Goal: Use online tool/utility: Utilize a website feature to perform a specific function

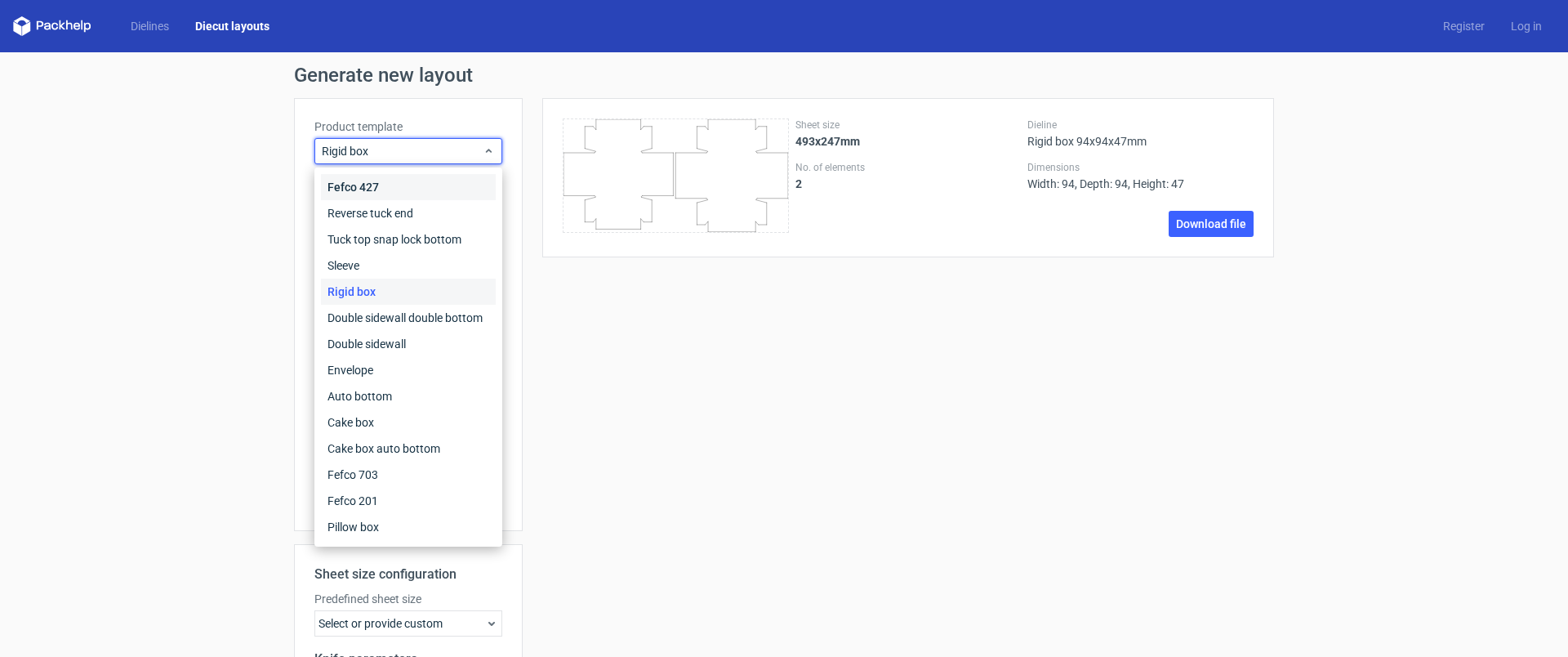
click at [366, 186] on div "Fefco 427" at bounding box center [408, 187] width 175 height 26
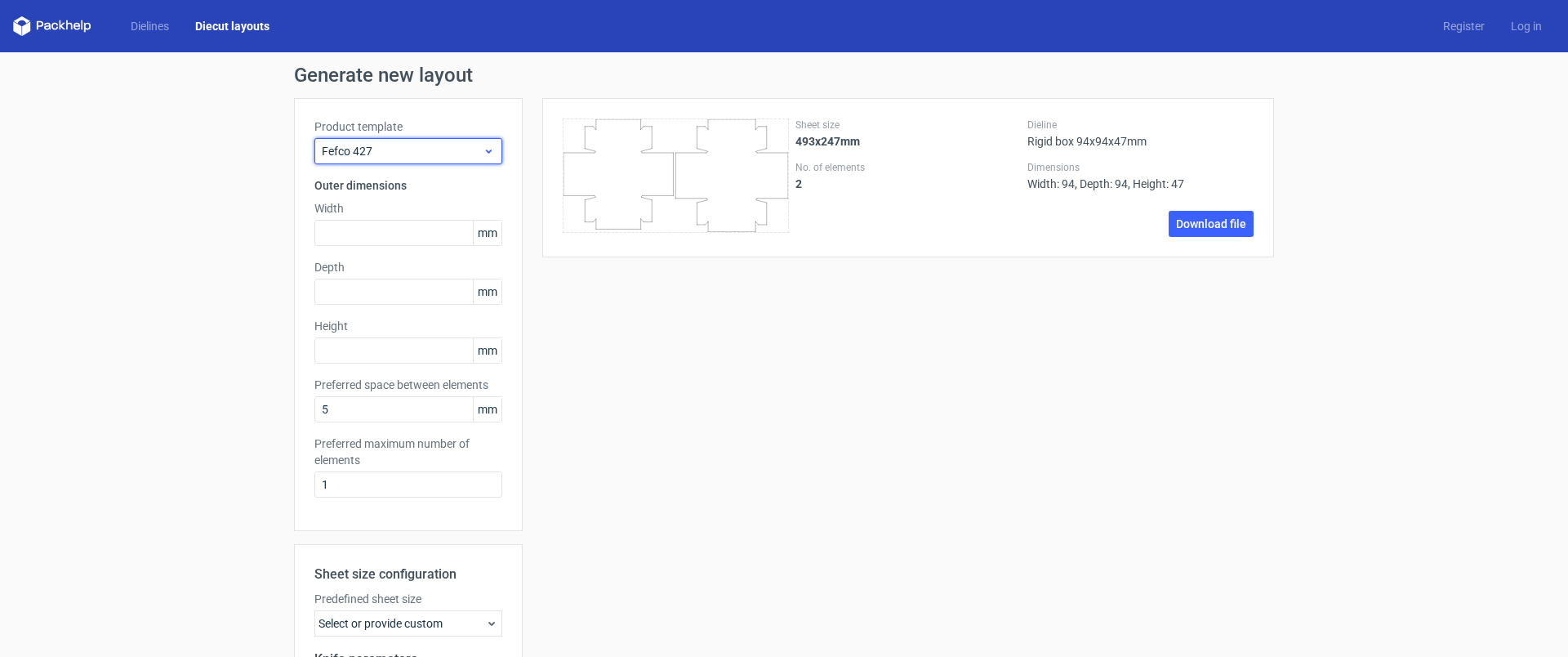
click at [372, 155] on span "Fefco 427" at bounding box center [402, 151] width 161 height 16
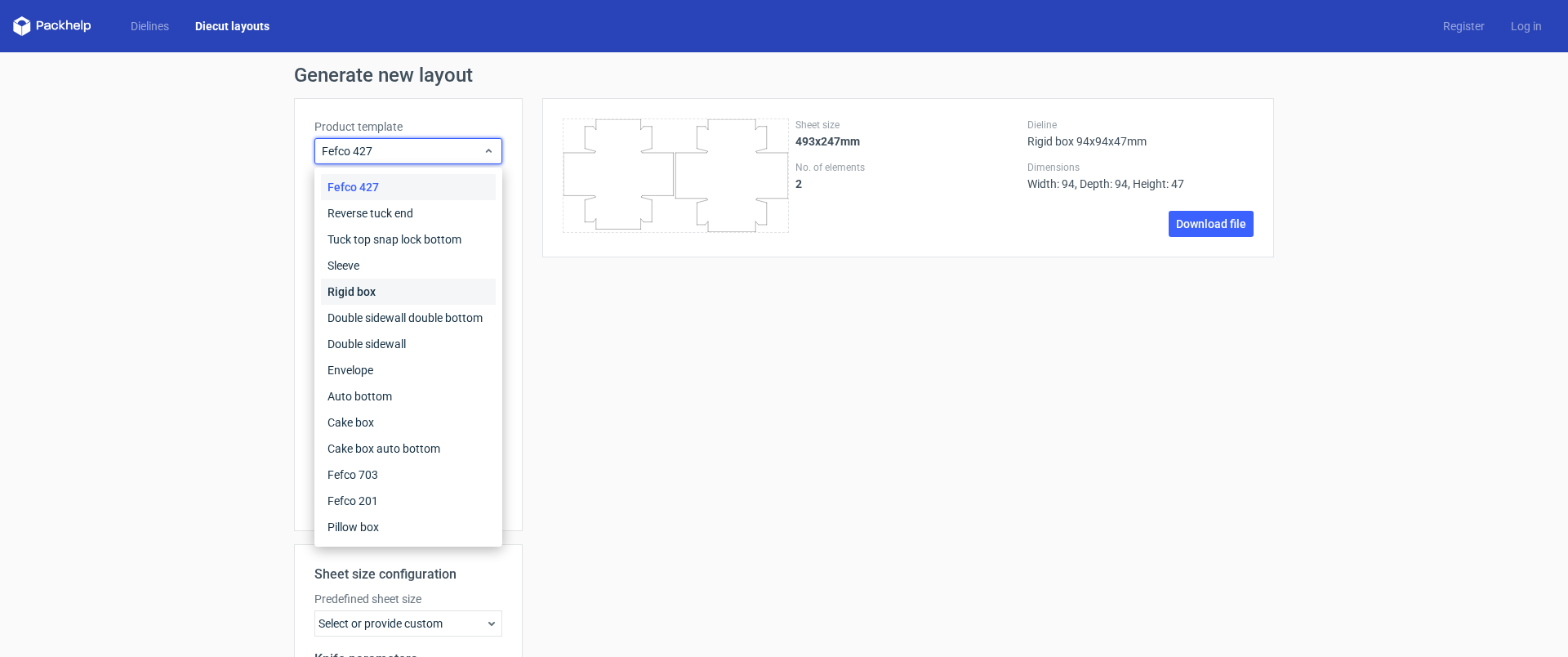
click at [387, 298] on div "Rigid box" at bounding box center [408, 291] width 175 height 26
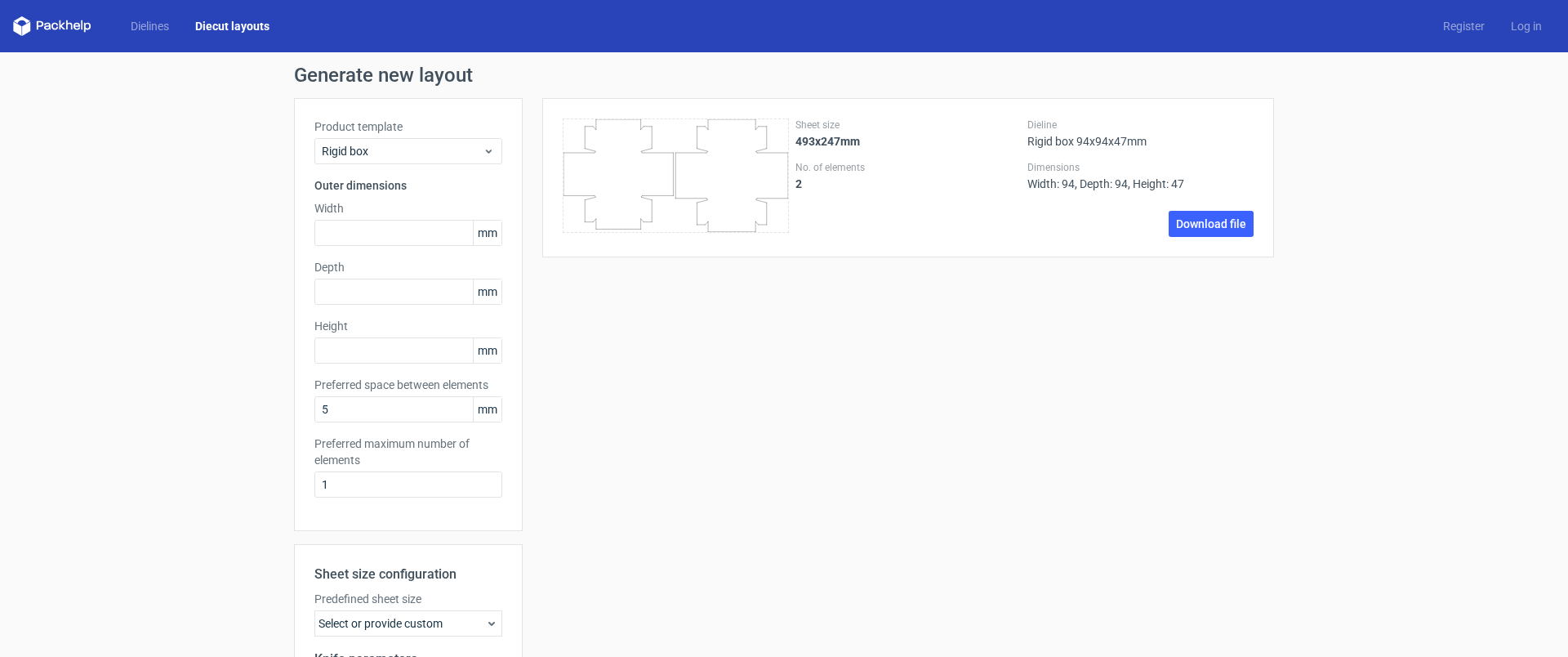
click at [374, 202] on label "Width" at bounding box center [408, 209] width 188 height 16
click at [360, 231] on input "text" at bounding box center [408, 232] width 188 height 26
click at [373, 155] on span "Rigid box" at bounding box center [402, 151] width 161 height 16
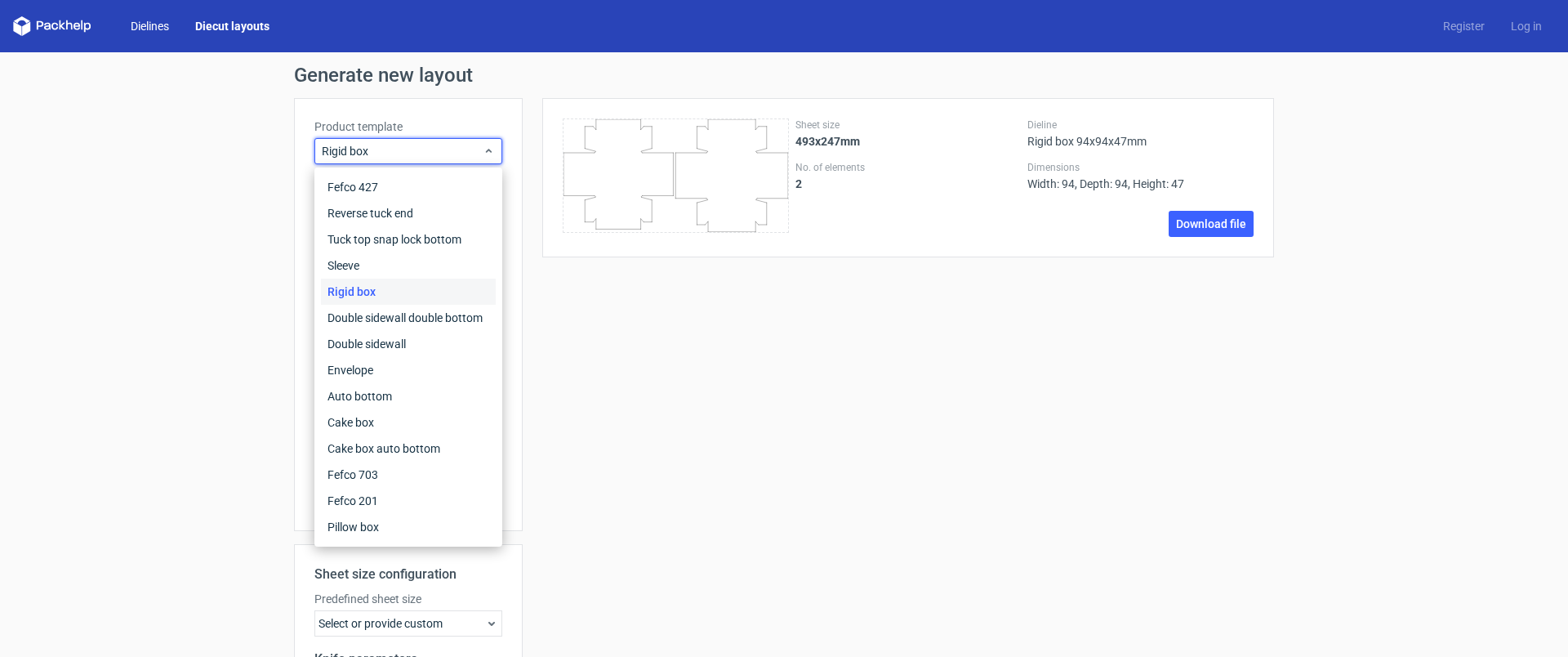
click at [138, 23] on link "Dielines" at bounding box center [149, 26] width 64 height 16
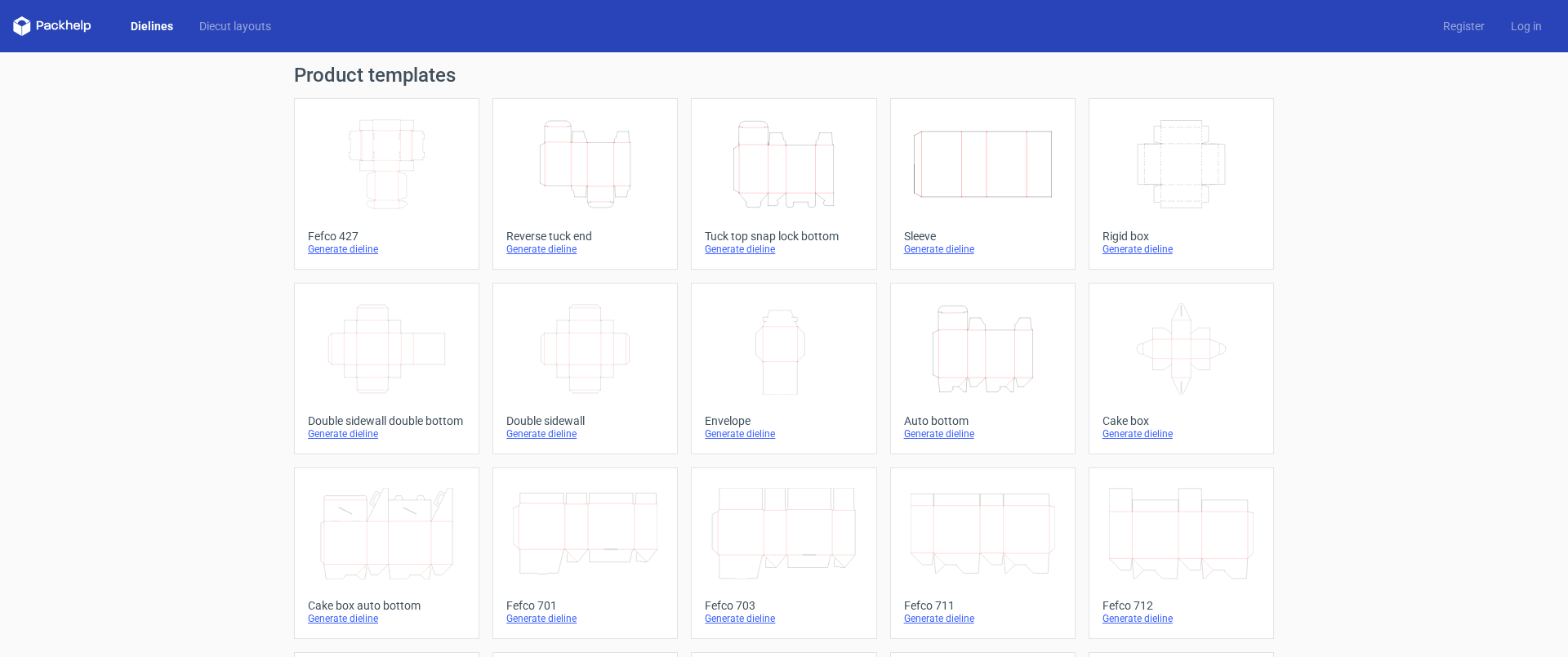
click at [214, 35] on div "Dielines Diecut layouts" at bounding box center [148, 26] width 271 height 20
click at [219, 29] on link "Diecut layouts" at bounding box center [235, 26] width 98 height 16
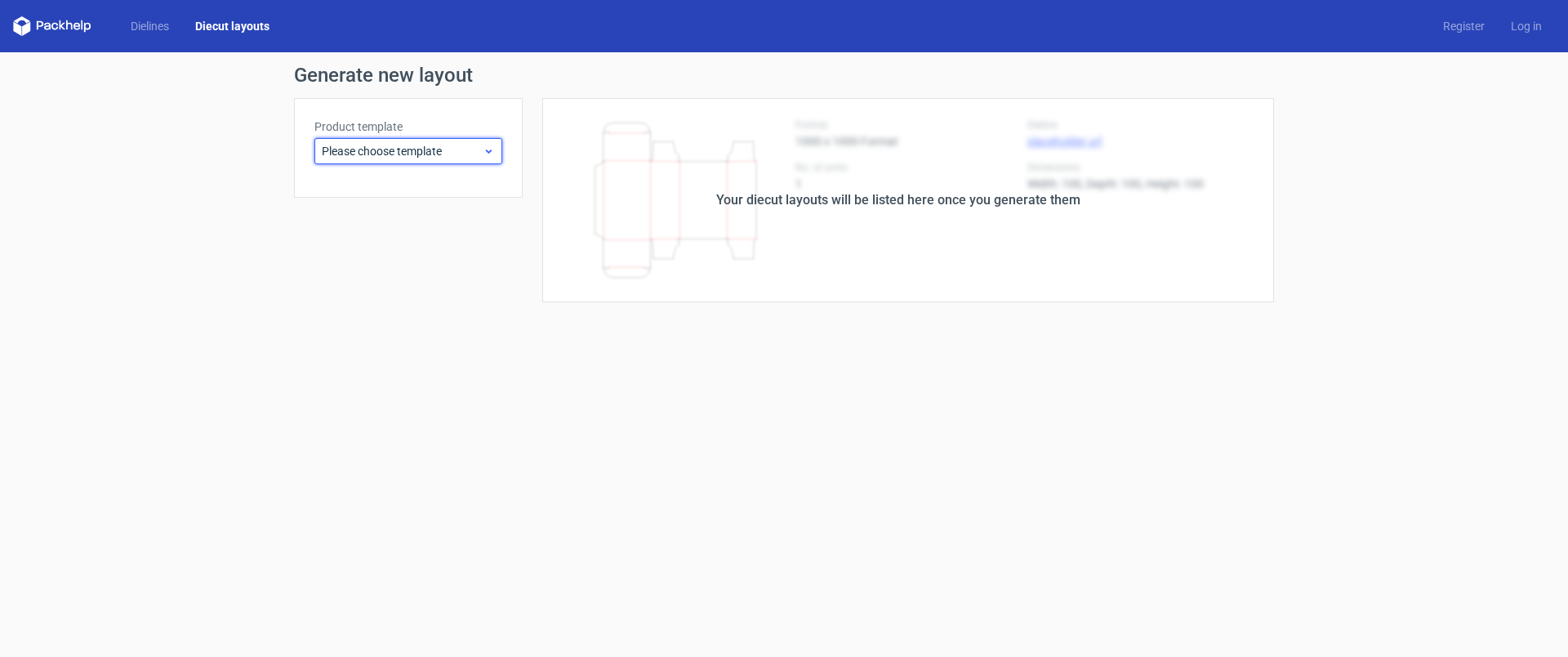
click at [452, 154] on span "Please choose template" at bounding box center [402, 151] width 161 height 16
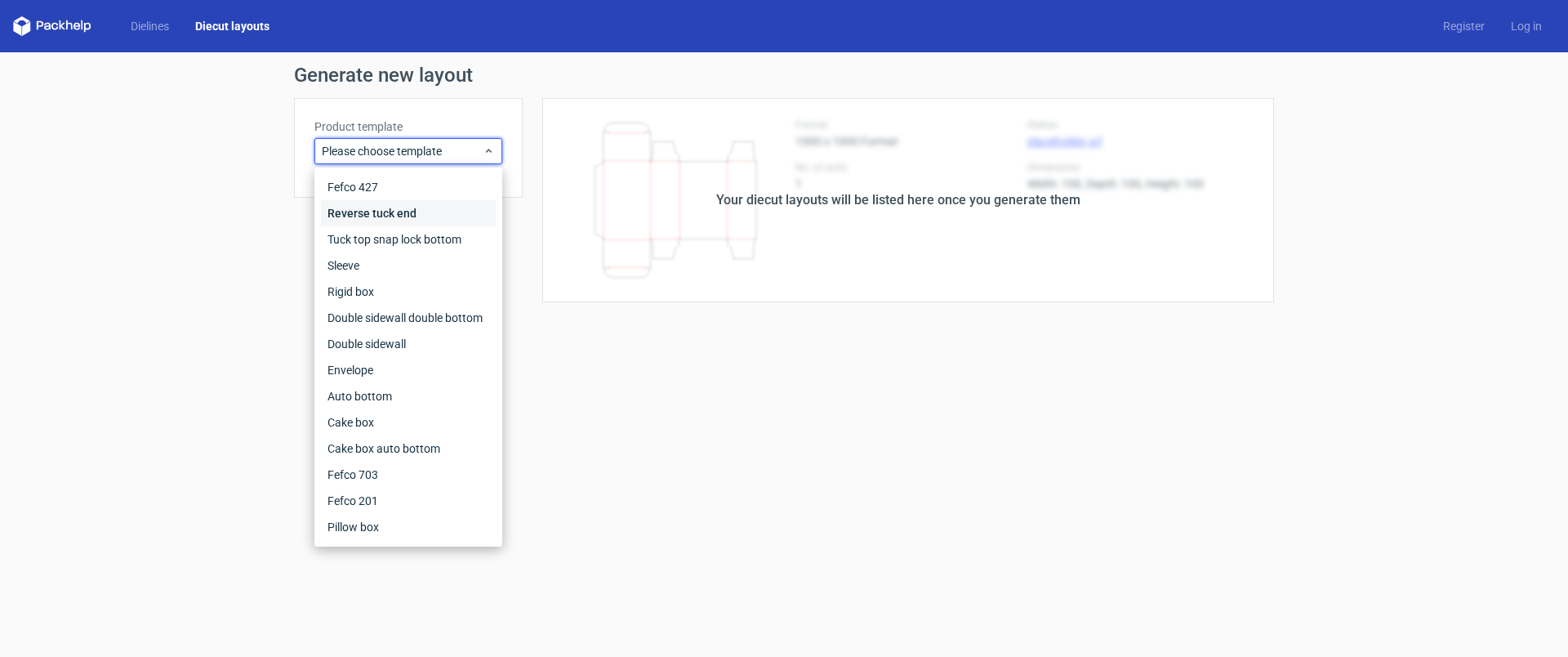
click at [387, 211] on div "Reverse tuck end" at bounding box center [408, 213] width 175 height 26
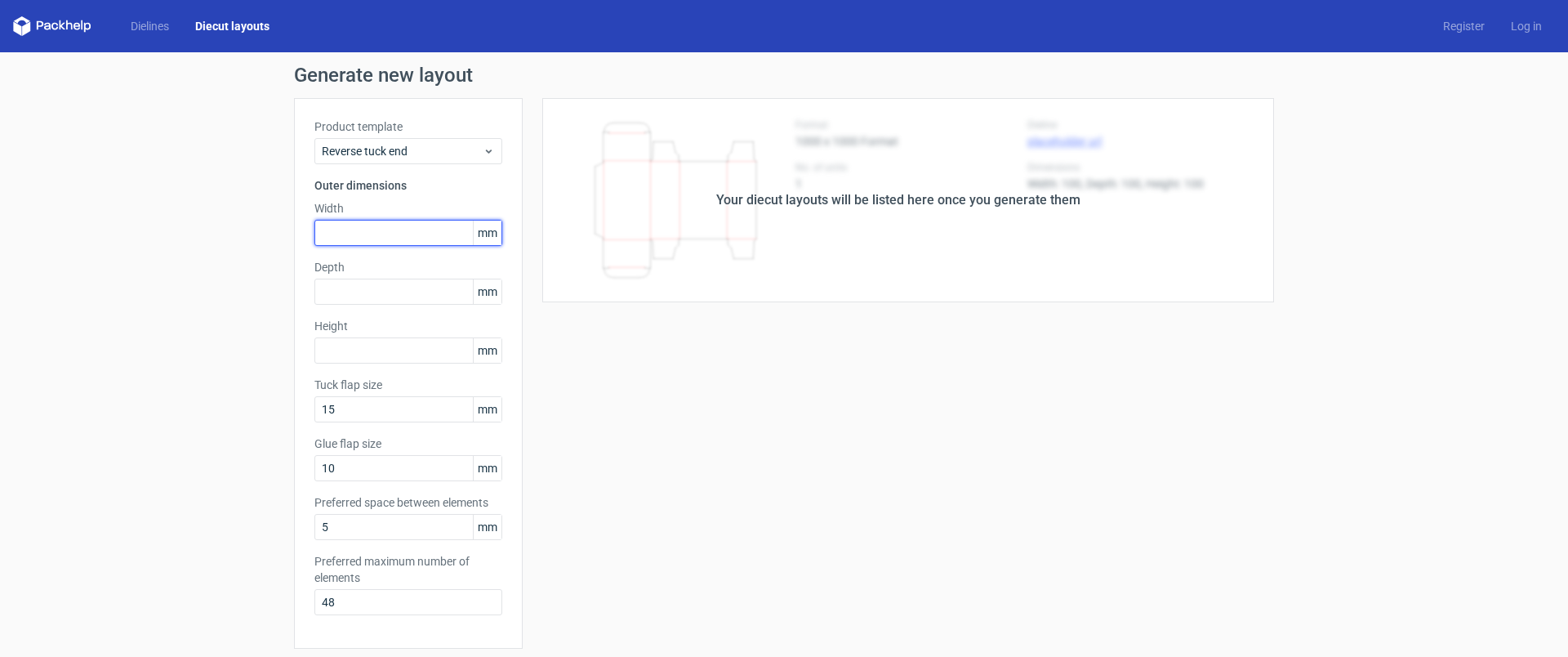
click at [362, 227] on input "text" at bounding box center [408, 232] width 188 height 26
type input "100"
click at [342, 285] on input "text" at bounding box center [408, 291] width 188 height 26
type input "100"
click at [352, 345] on input "text" at bounding box center [408, 351] width 188 height 26
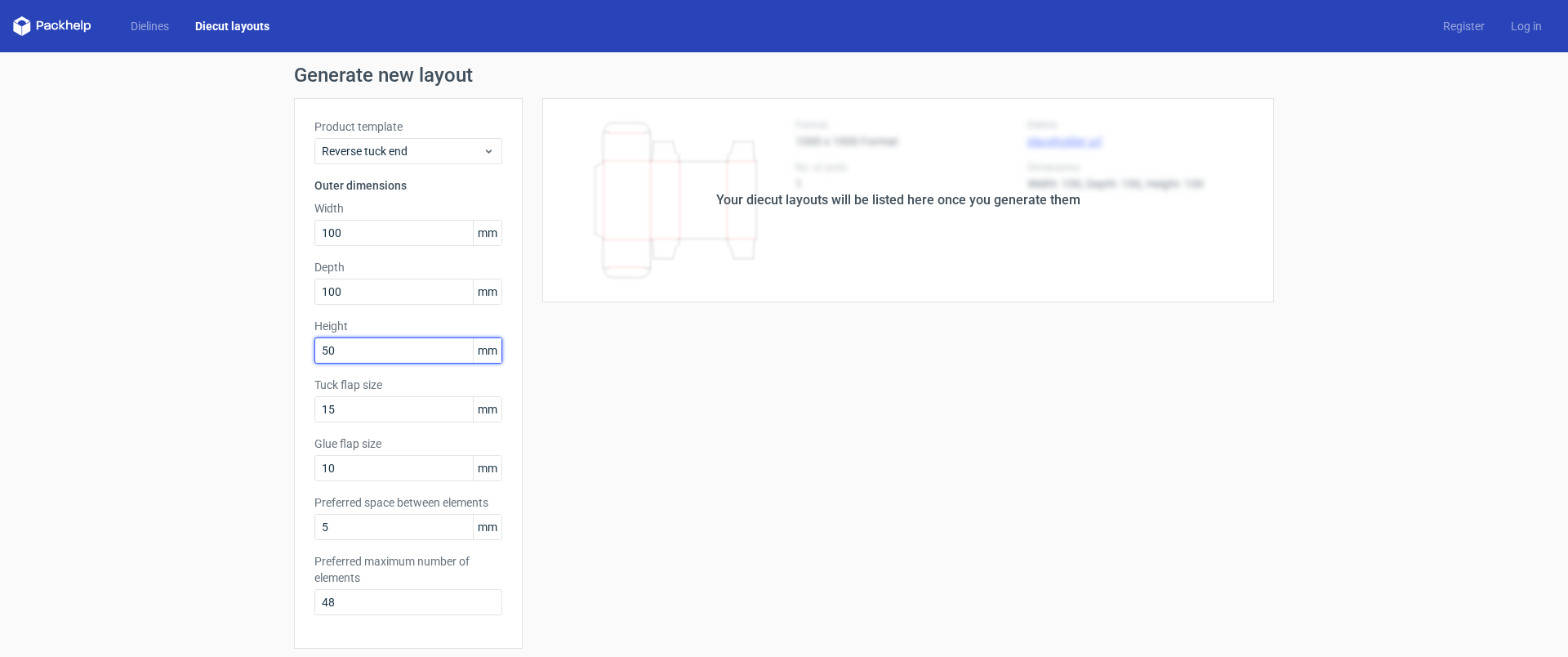
type input "50"
click at [393, 148] on span "Reverse tuck end" at bounding box center [402, 151] width 161 height 16
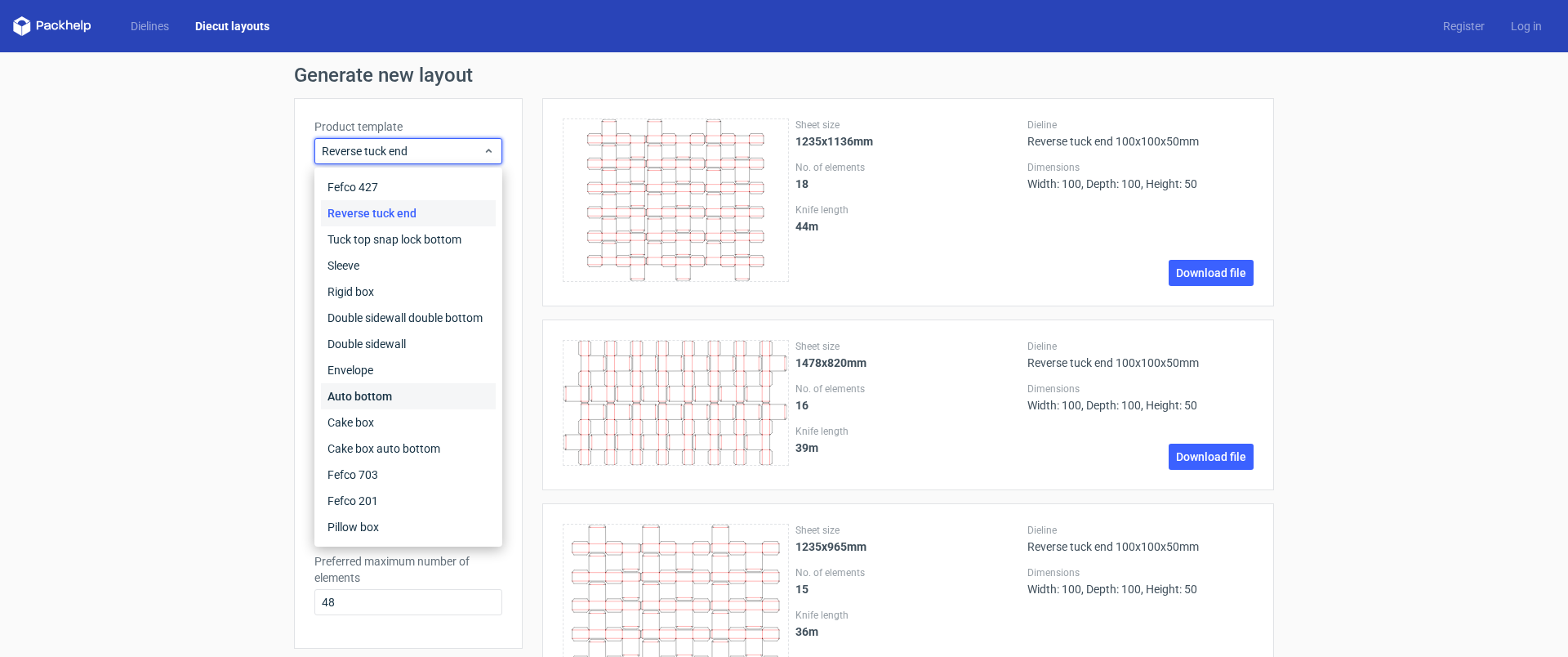
click at [402, 395] on div "Auto bottom" at bounding box center [408, 396] width 175 height 26
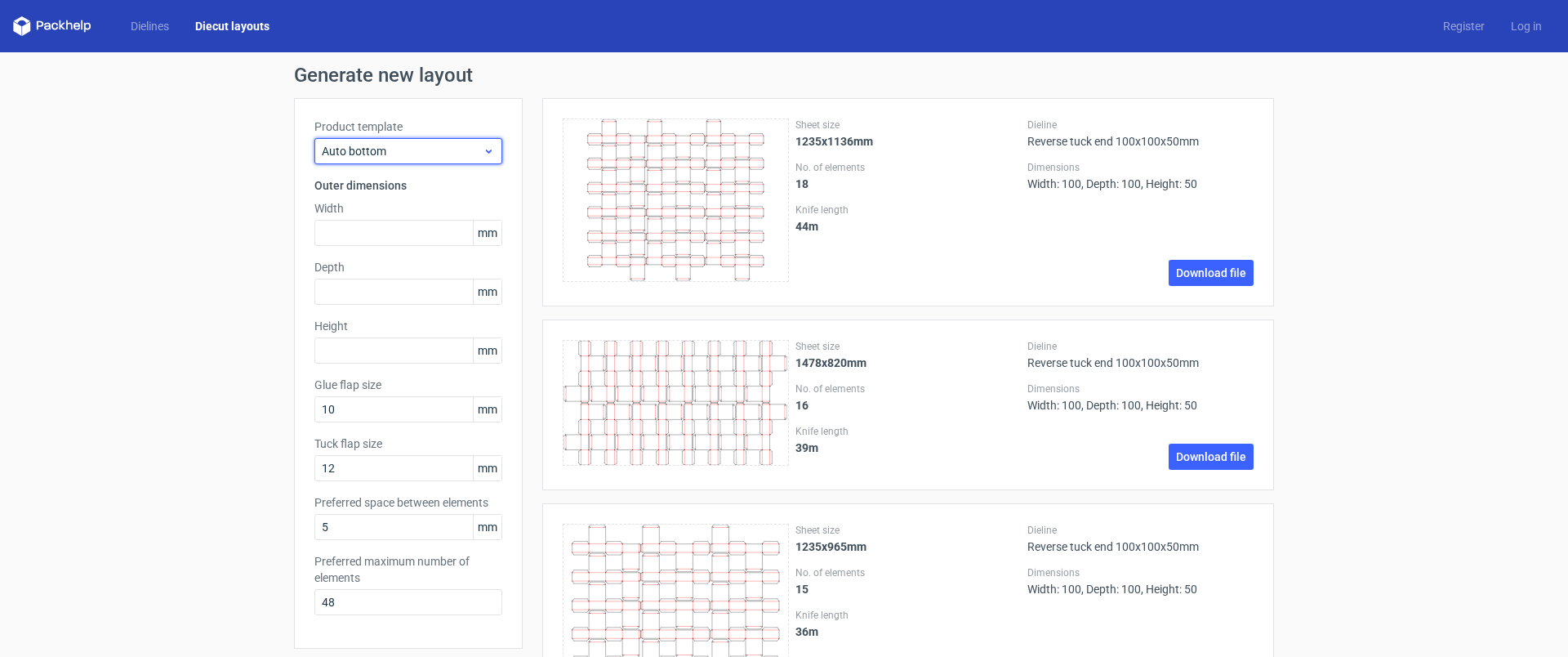
click at [397, 154] on span "Auto bottom" at bounding box center [402, 151] width 161 height 16
